Goal: Transaction & Acquisition: Book appointment/travel/reservation

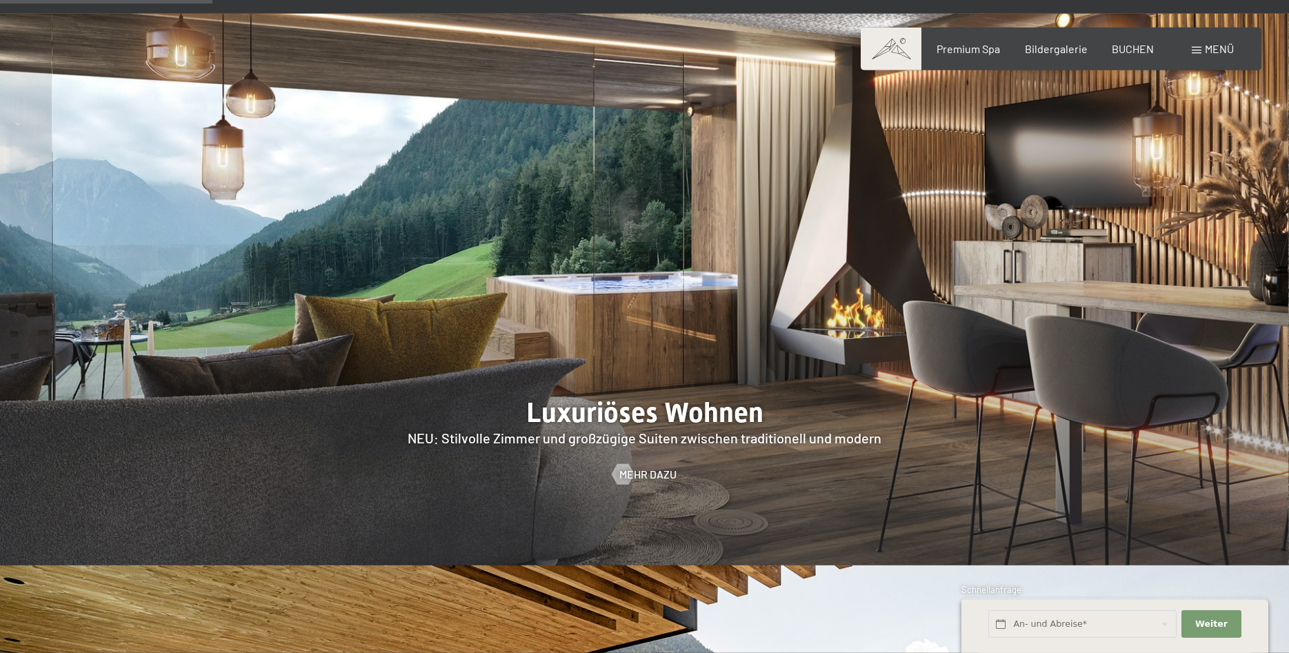
scroll to position [1266, 0]
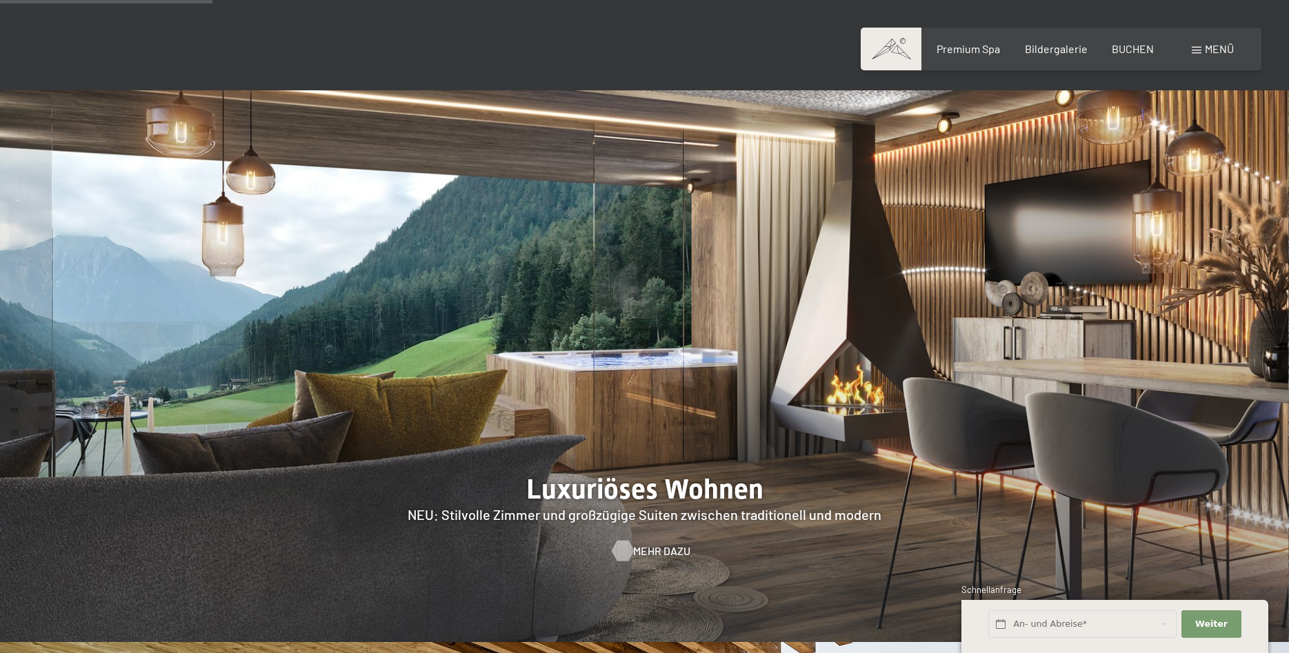
click at [644, 543] on span "Mehr dazu" at bounding box center [661, 550] width 57 height 15
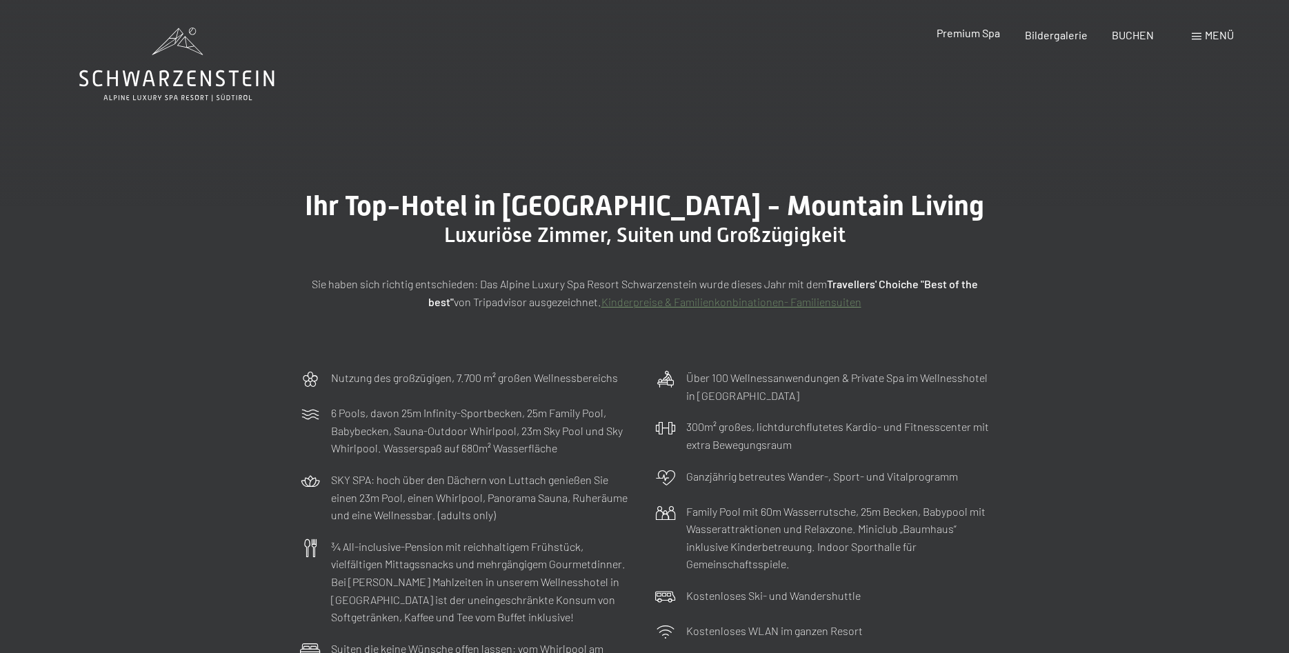
click at [961, 33] on span "Premium Spa" at bounding box center [968, 32] width 63 height 13
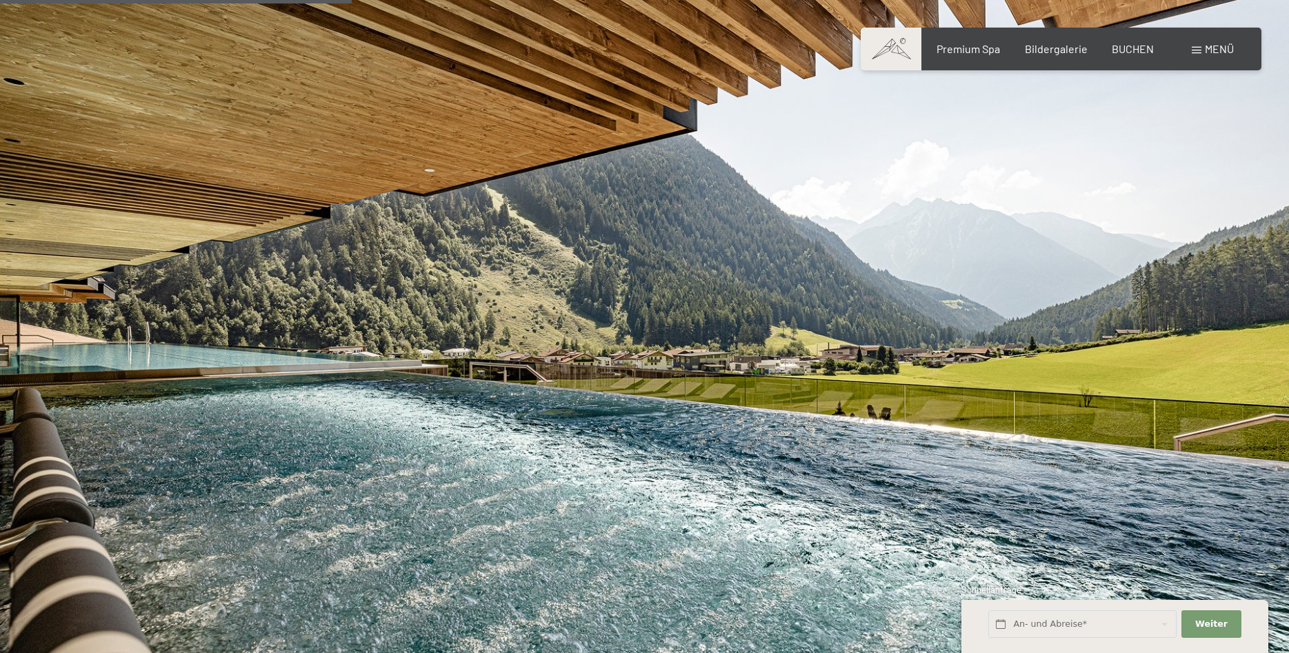
scroll to position [3094, 0]
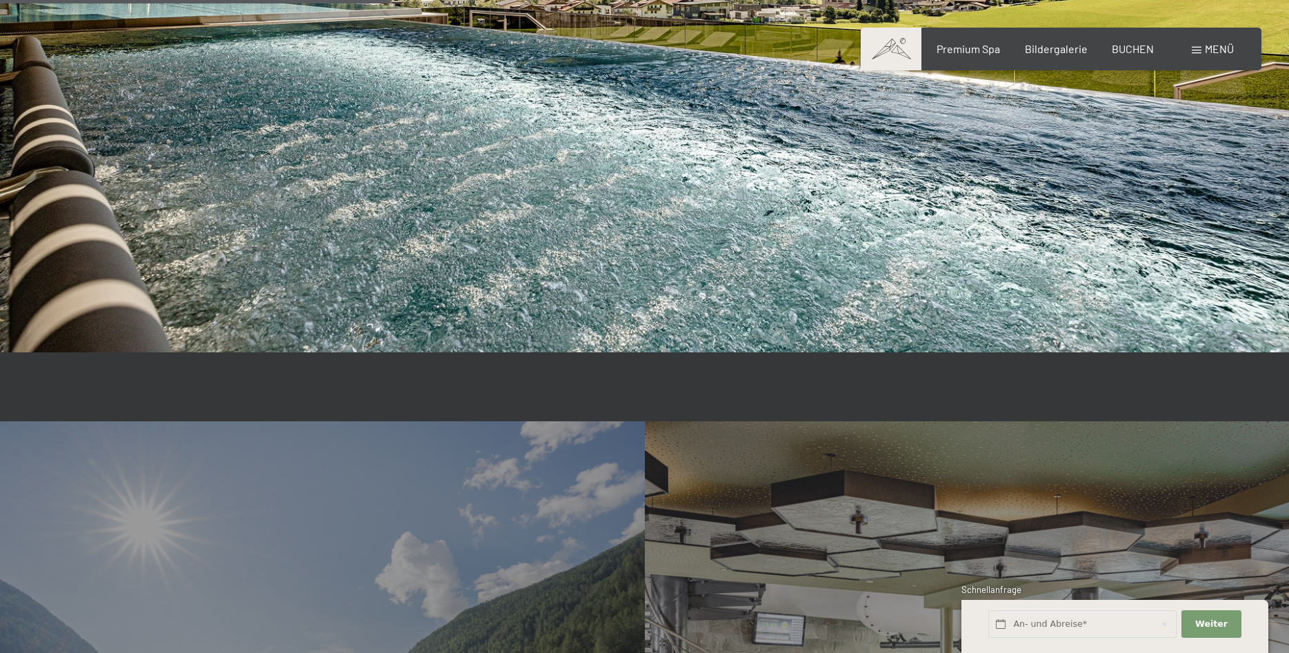
click at [890, 51] on span at bounding box center [891, 49] width 61 height 43
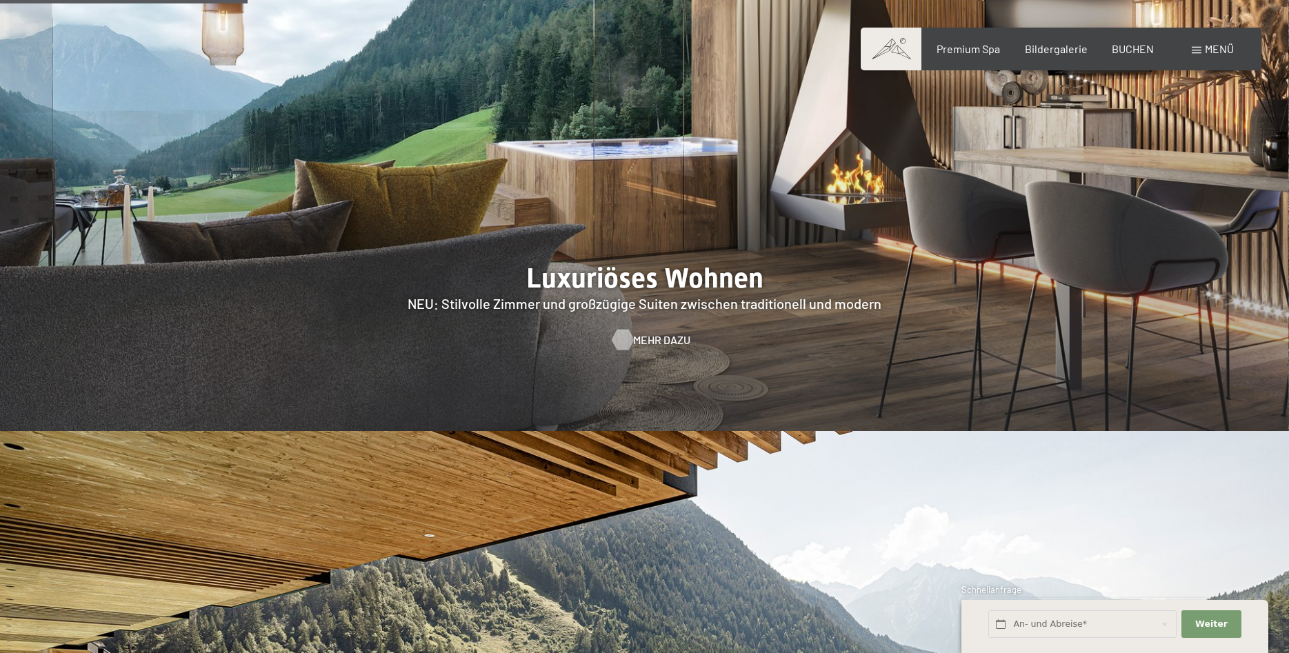
scroll to position [1477, 0]
click at [648, 332] on span "Mehr dazu" at bounding box center [661, 339] width 57 height 15
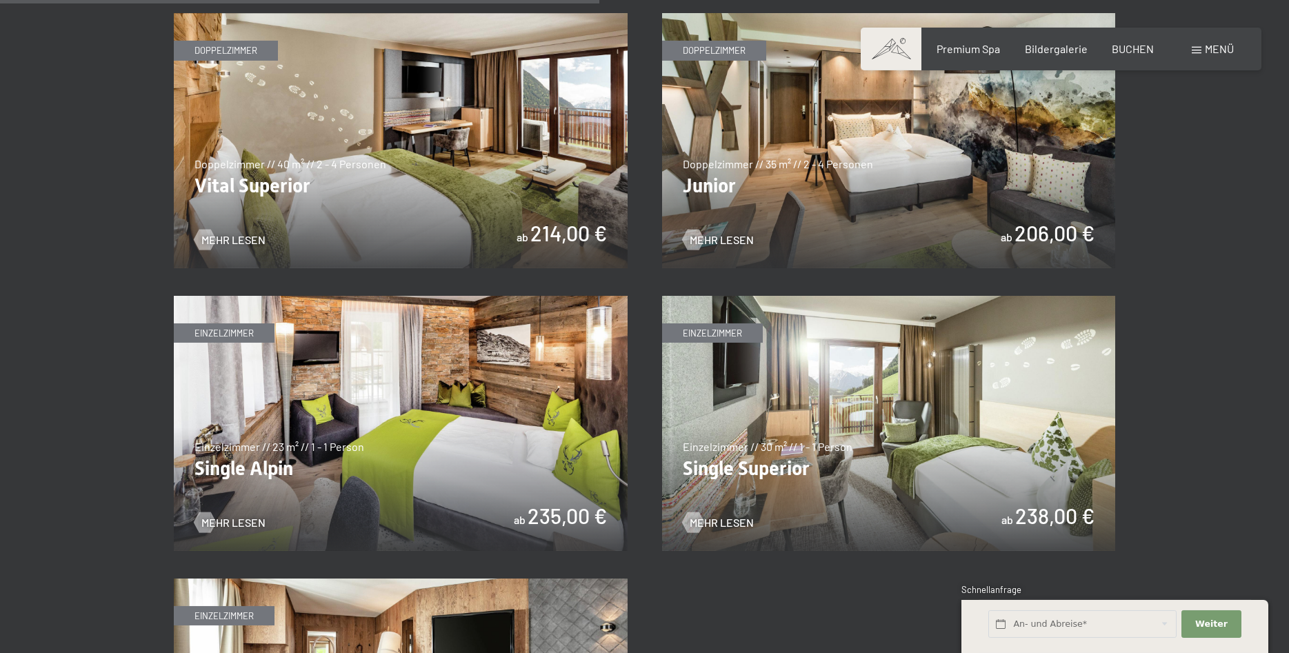
scroll to position [2040, 0]
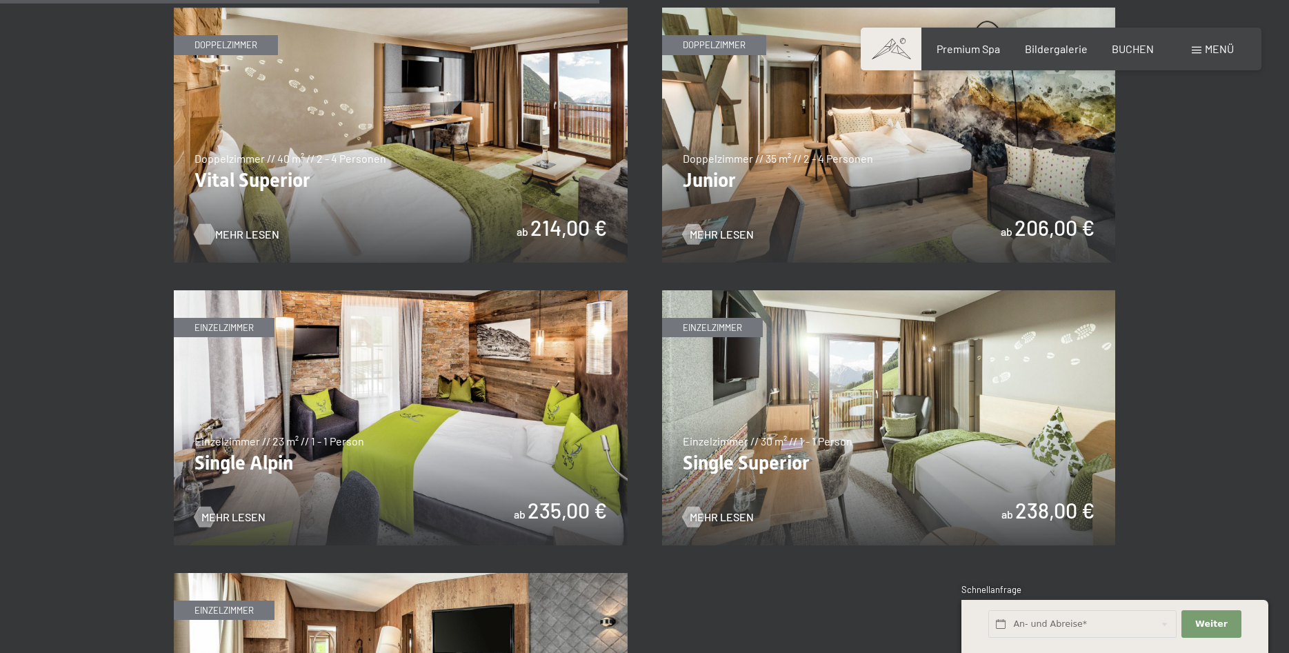
click at [233, 237] on span "Mehr Lesen" at bounding box center [247, 234] width 64 height 15
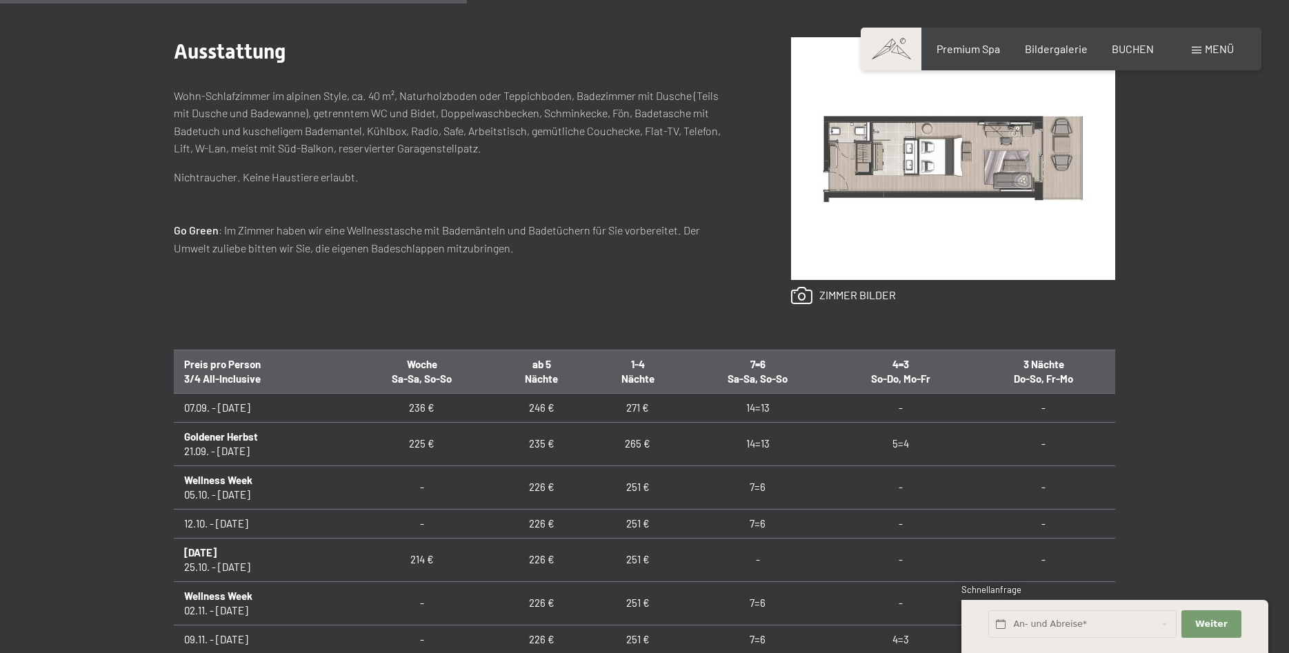
click at [243, 290] on div "Ausstattung Wohn-Schlafzimmer im alpinen Style, ca. 40 m², Naturholzboden oder …" at bounding box center [455, 171] width 562 height 268
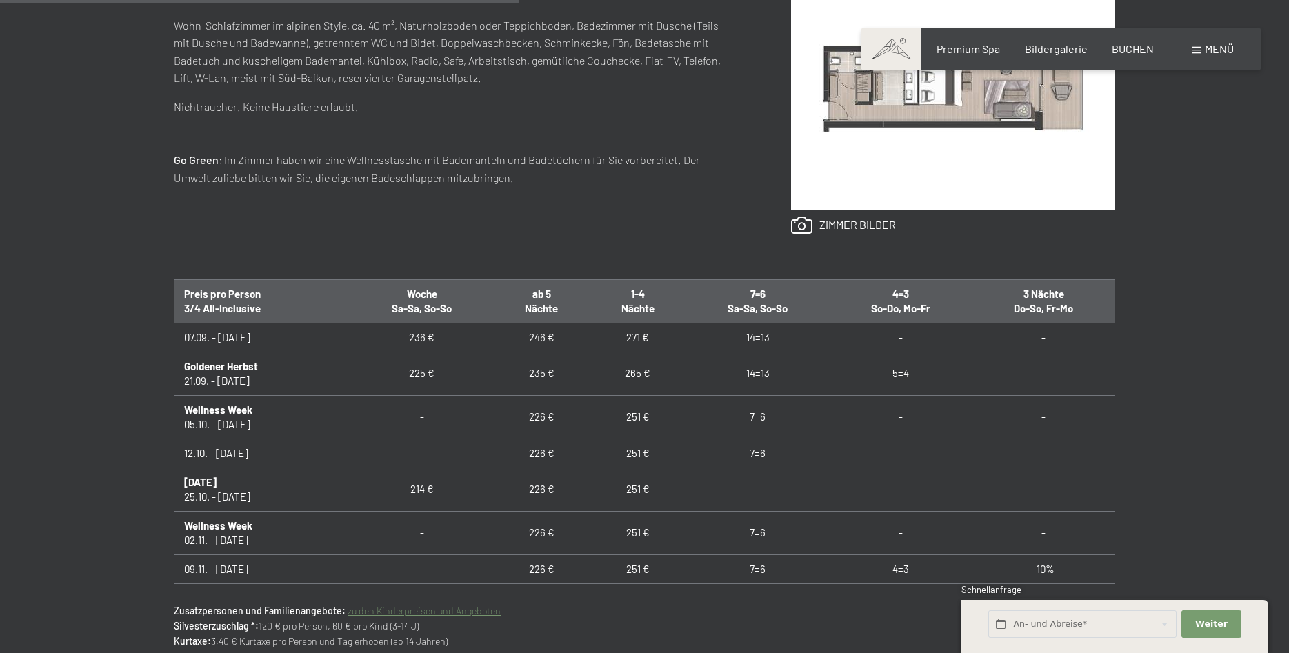
click at [49, 379] on div "Anfragen Buchen Doppelzimmer // 40 m² // 2 - 4 Personen Vital Superior ab 214,0…" at bounding box center [644, 256] width 1289 height 898
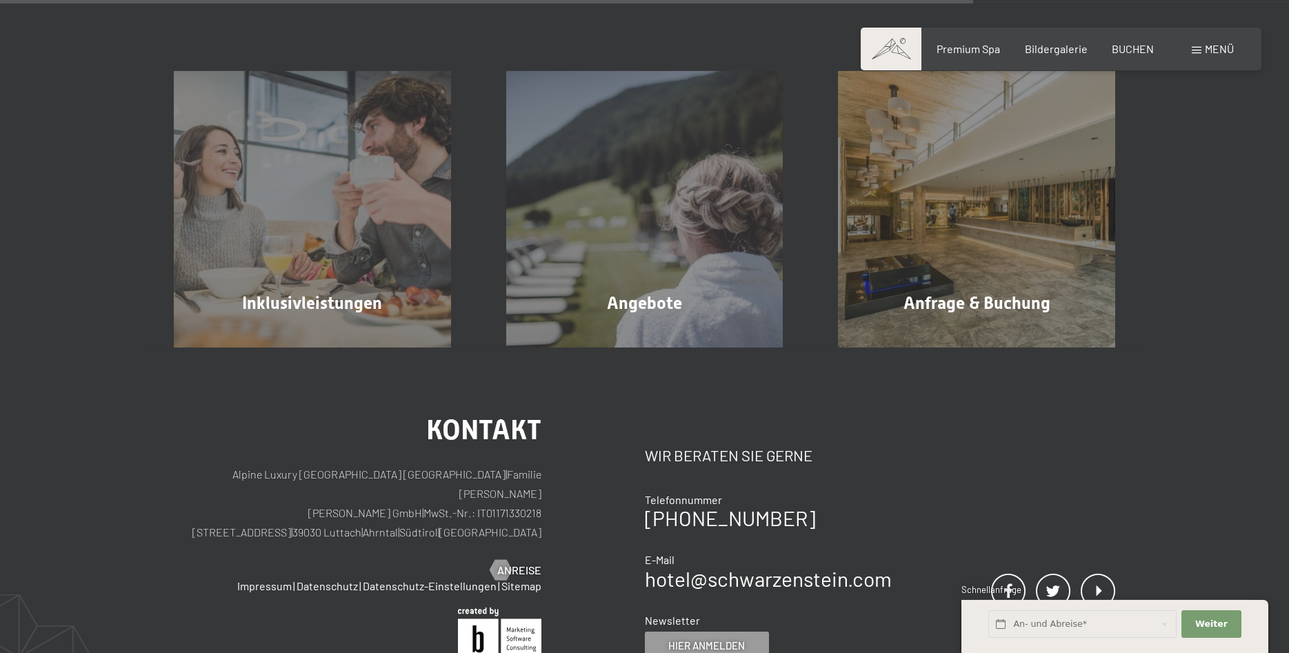
scroll to position [1477, 0]
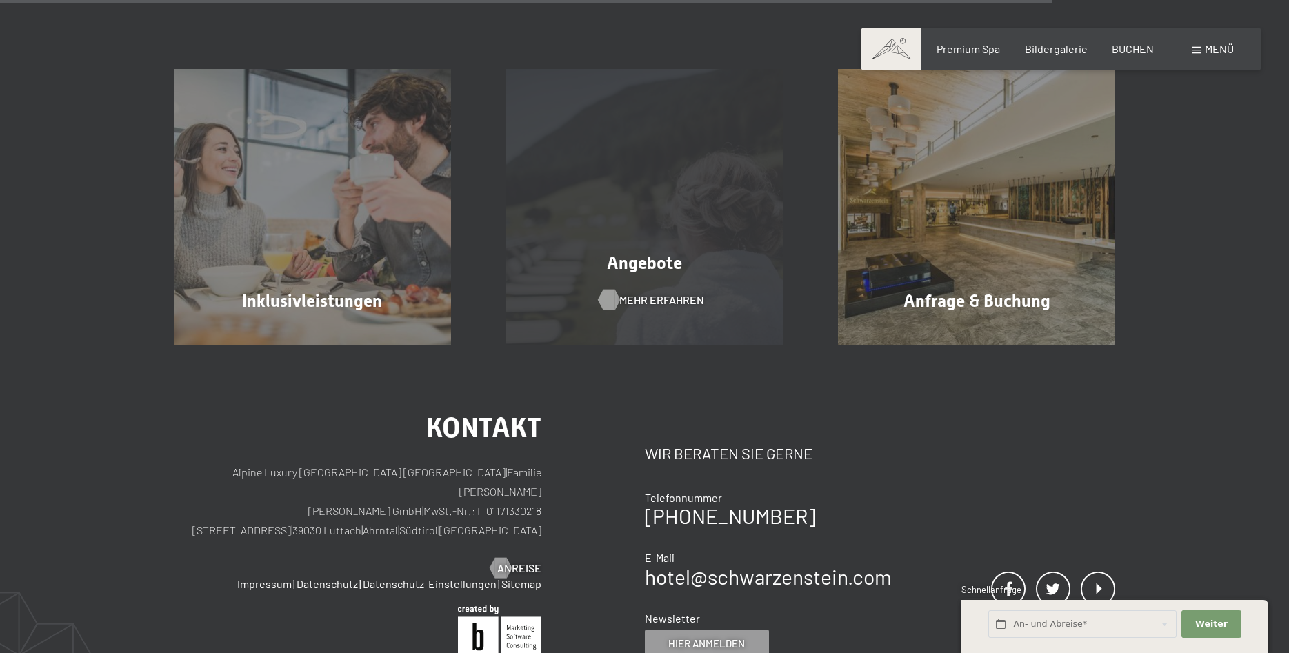
click at [639, 299] on span "Mehr erfahren" at bounding box center [661, 299] width 85 height 15
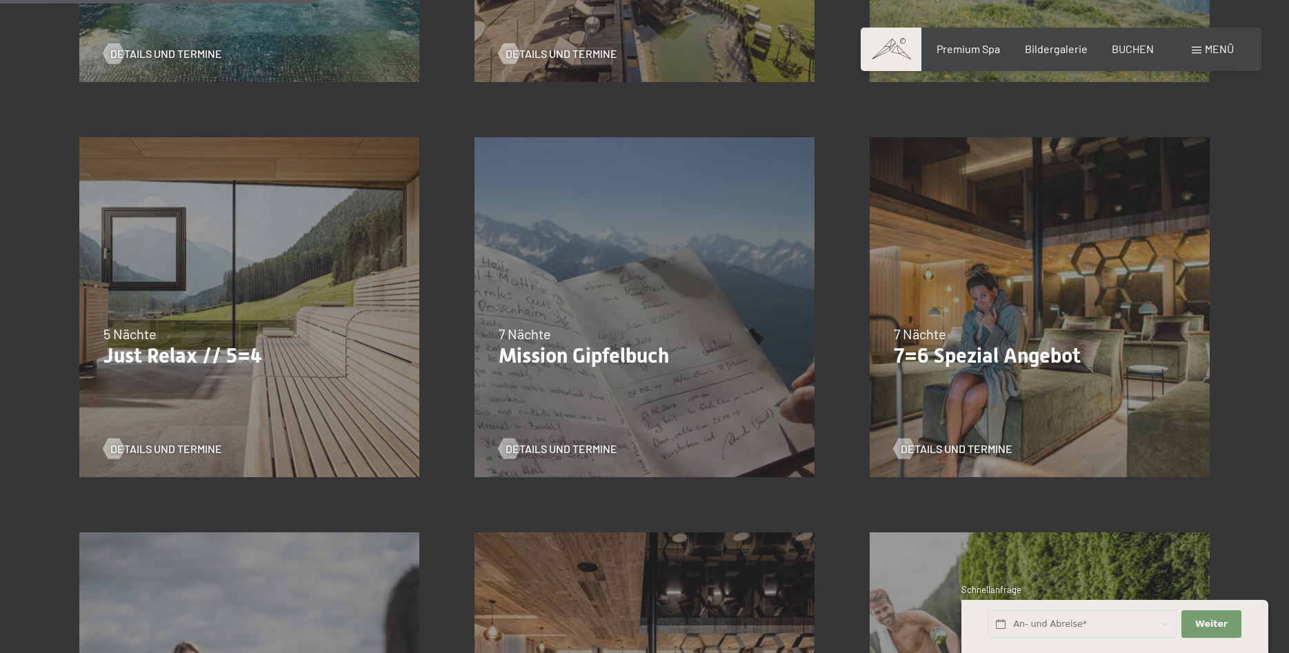
scroll to position [422, 0]
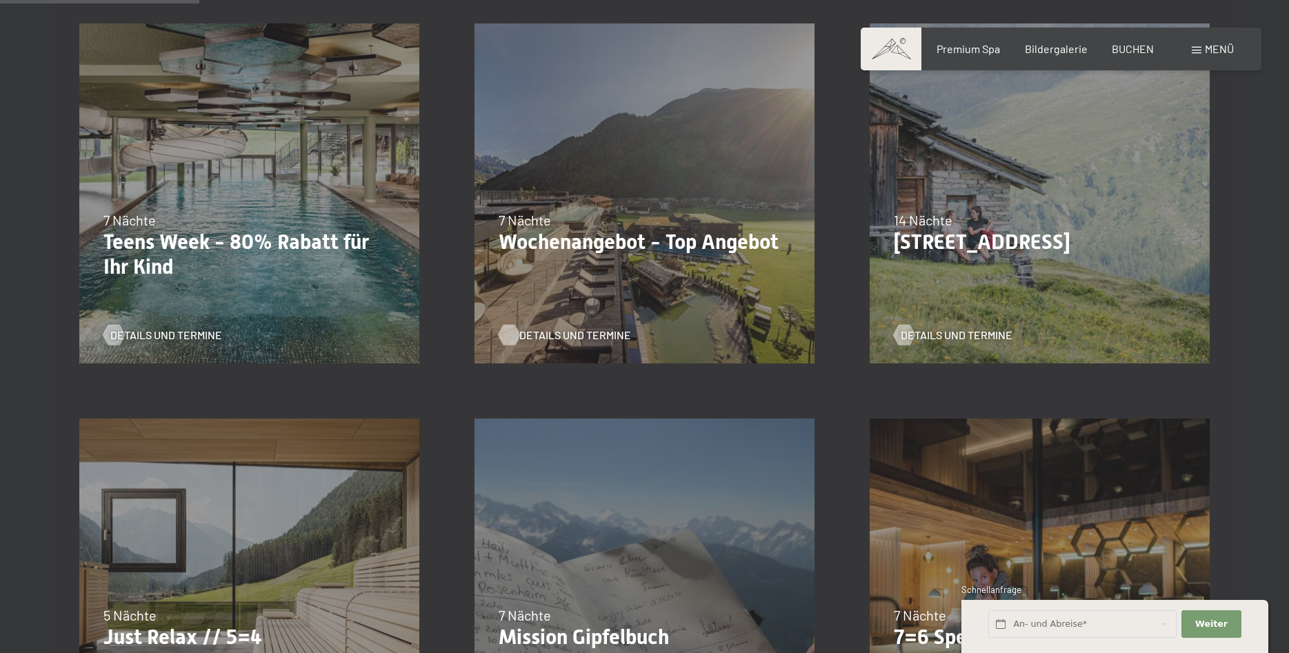
click at [552, 334] on span "Details und Termine" at bounding box center [575, 335] width 112 height 15
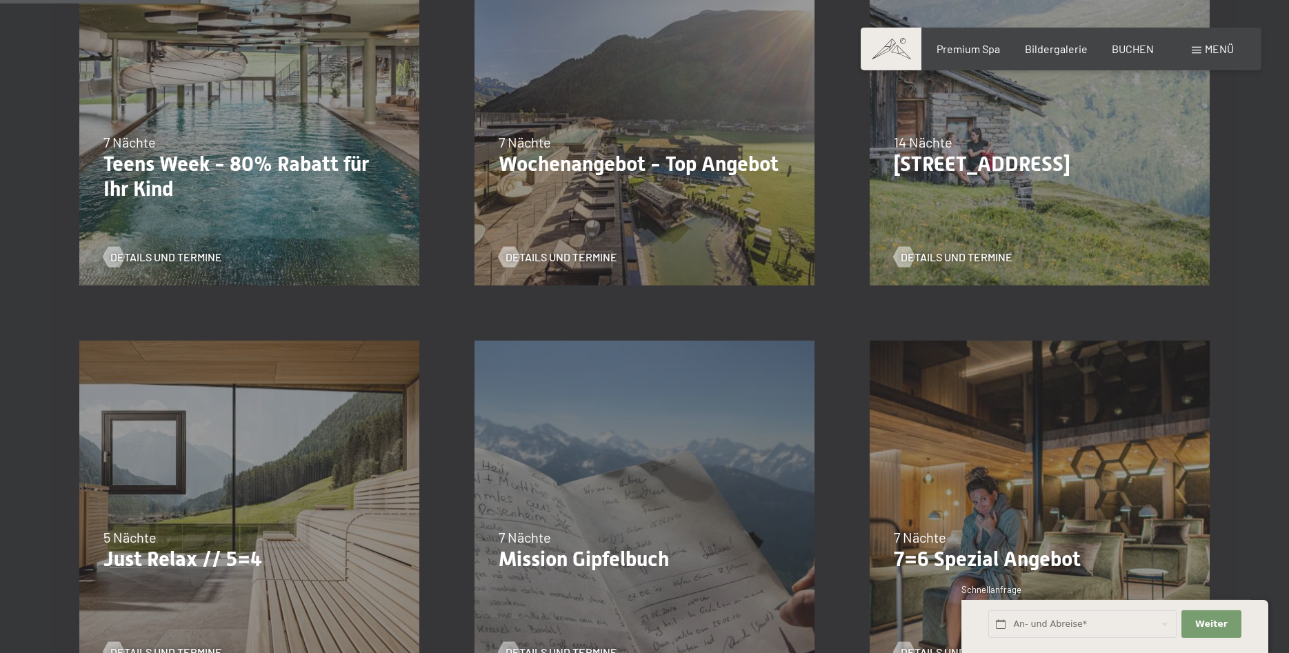
scroll to position [633, 0]
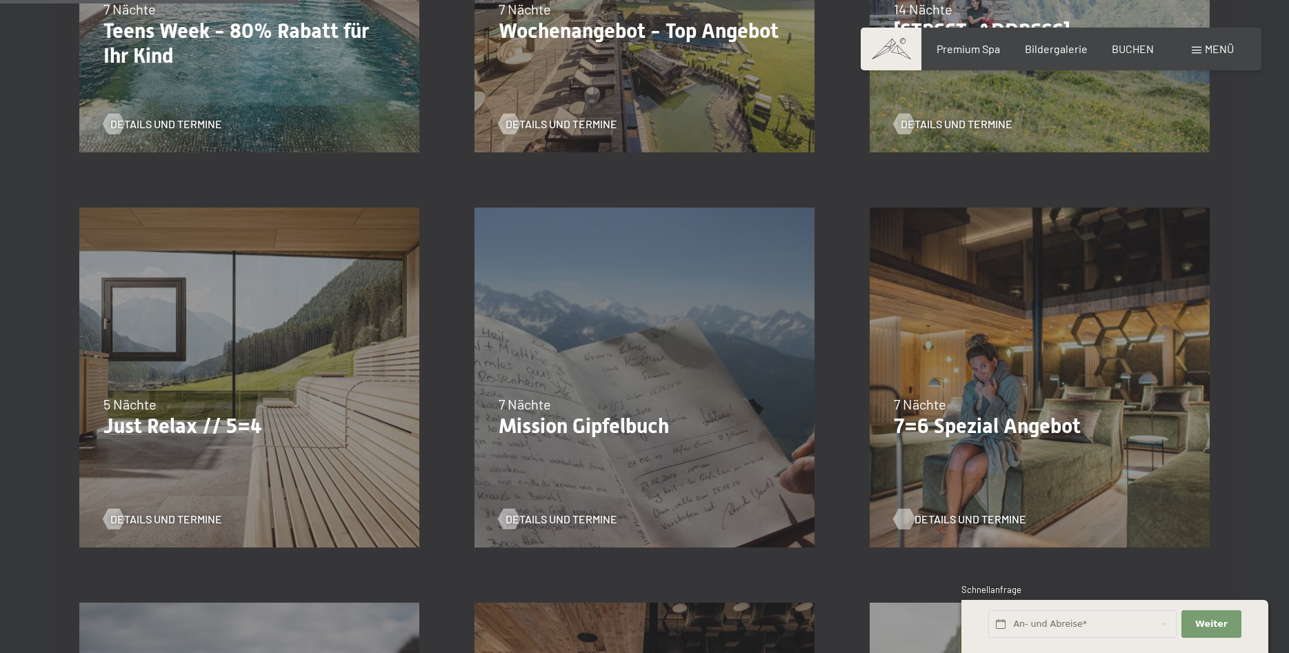
click at [952, 517] on span "Details und Termine" at bounding box center [970, 519] width 112 height 15
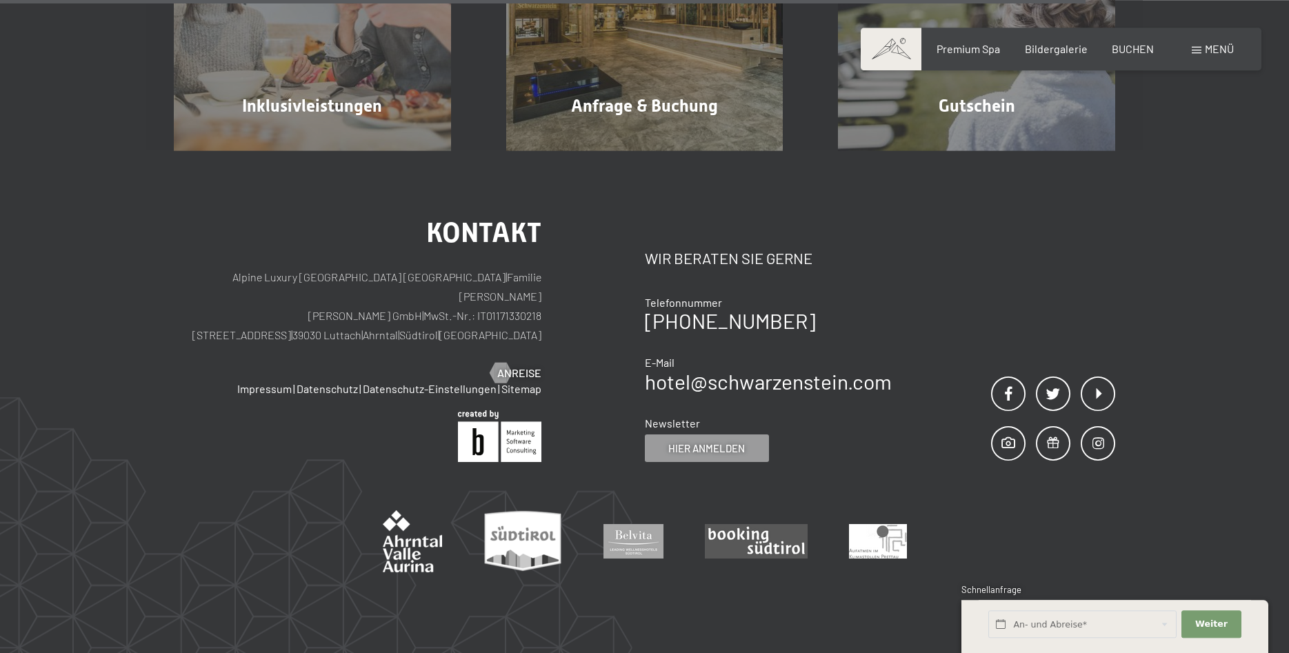
scroll to position [1548, 0]
